Goal: Task Accomplishment & Management: Manage account settings

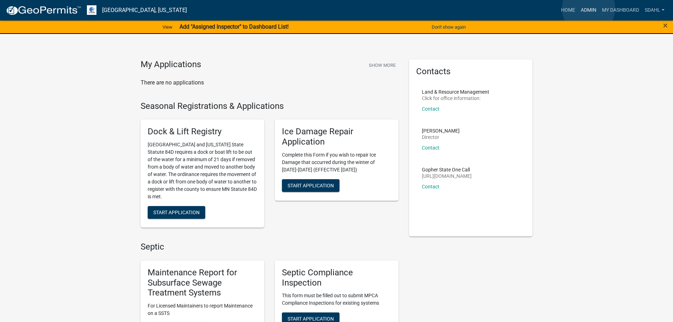
click at [589, 8] on link "Admin" at bounding box center [588, 10] width 21 height 13
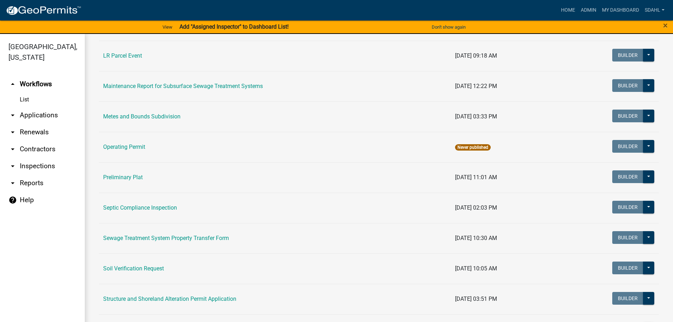
scroll to position [247, 0]
click at [216, 239] on link "Sewage Treatment System Property Transfer Form" at bounding box center [166, 237] width 126 height 7
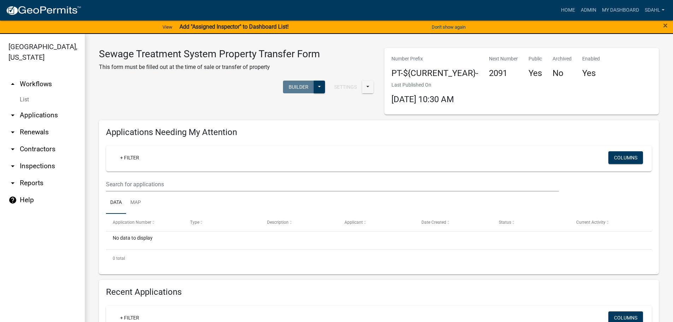
select select "3: 100"
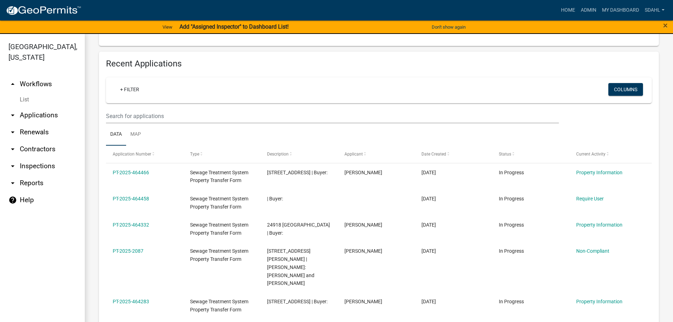
scroll to position [247, 0]
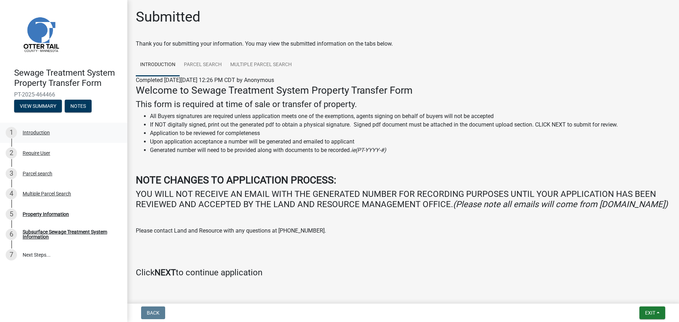
click at [34, 133] on div "Introduction" at bounding box center [36, 132] width 27 height 5
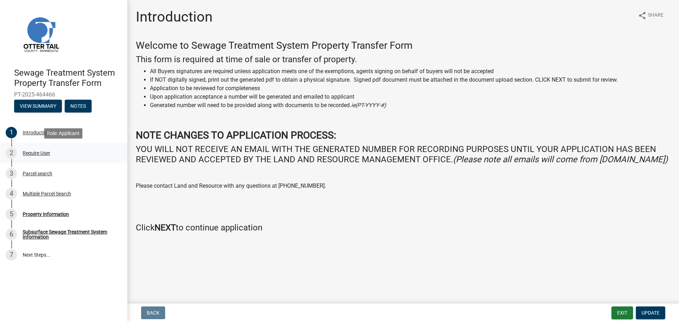
click at [37, 154] on div "Require User" at bounding box center [37, 153] width 28 height 5
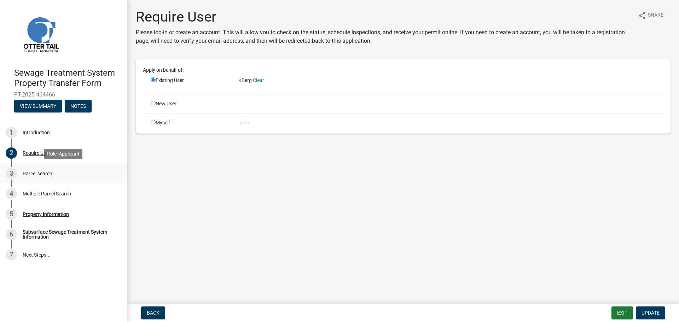
click at [39, 172] on div "Parcel search" at bounding box center [38, 173] width 30 height 5
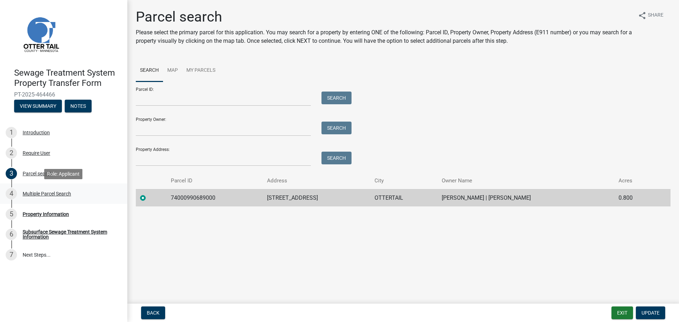
click at [42, 193] on div "Multiple Parcel Search" at bounding box center [47, 193] width 48 height 5
